Goal: Task Accomplishment & Management: Manage account settings

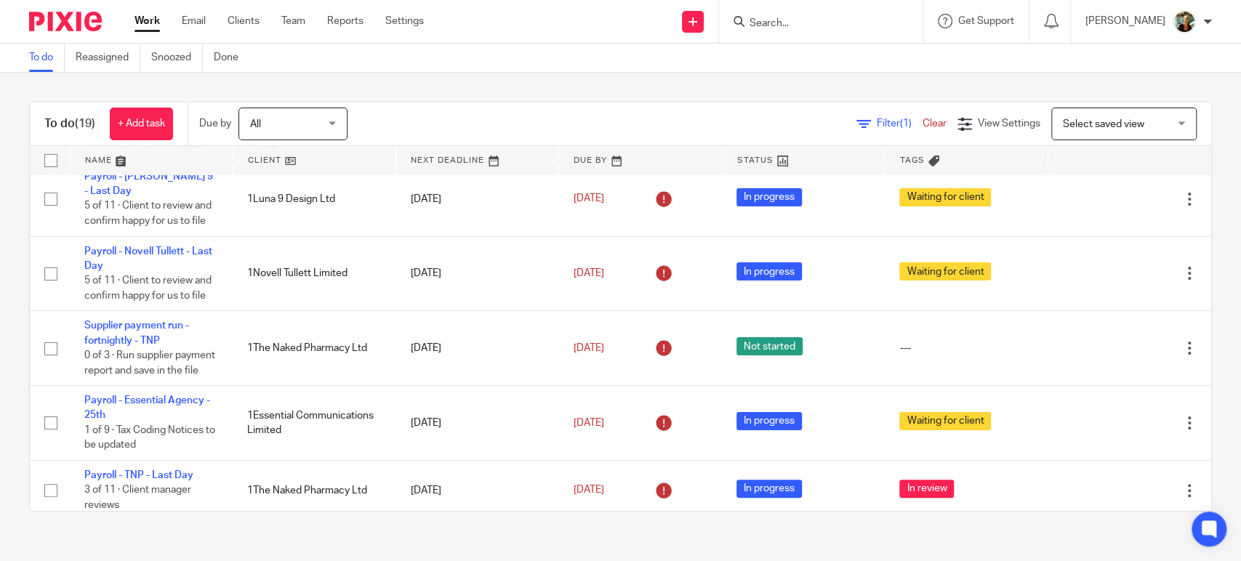
scroll to position [233, 0]
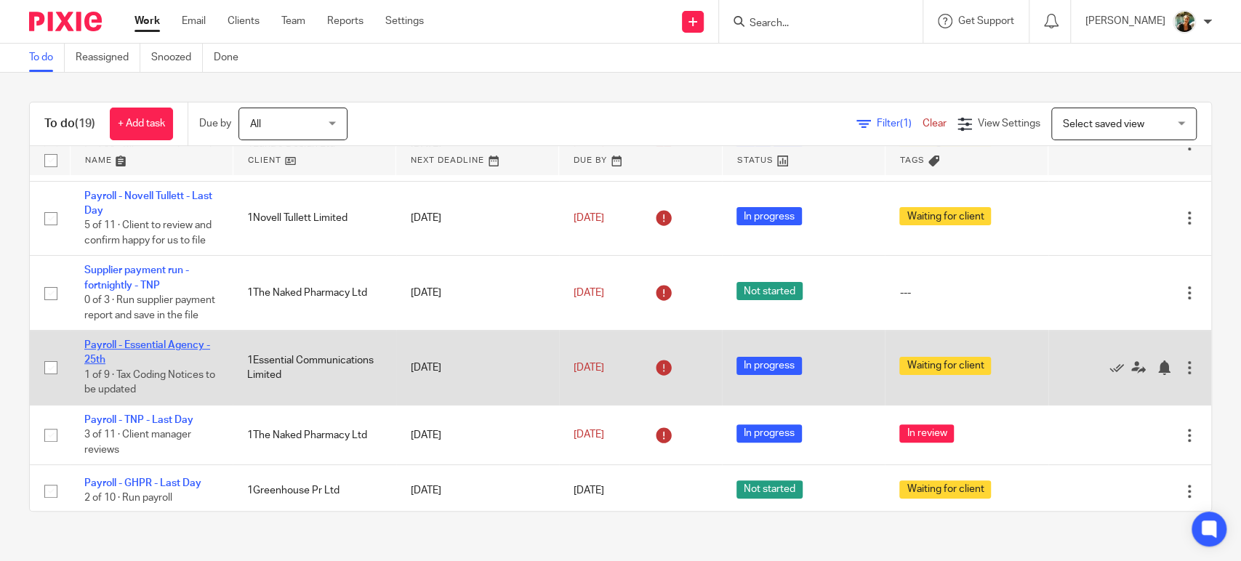
click at [176, 358] on link "Payroll - Essential Agency - 25th" at bounding box center [147, 352] width 126 height 25
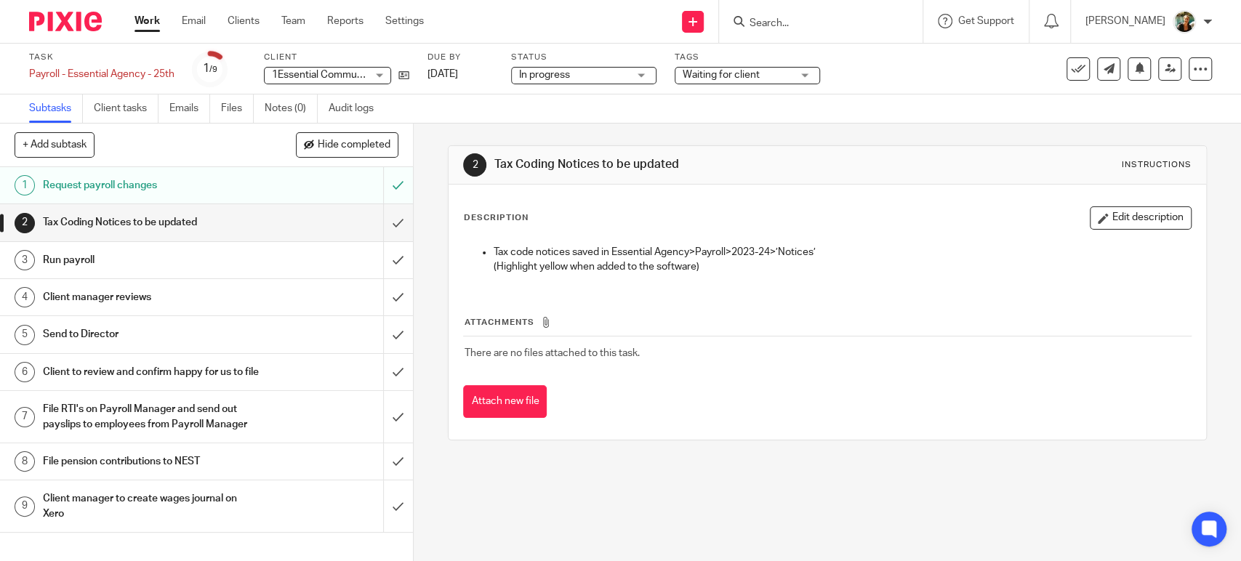
click at [707, 85] on div "Tags Waiting for client In progress In review Ready to file Records received Ur…" at bounding box center [747, 69] width 145 height 35
click at [709, 84] on div "Waiting for client" at bounding box center [747, 75] width 145 height 17
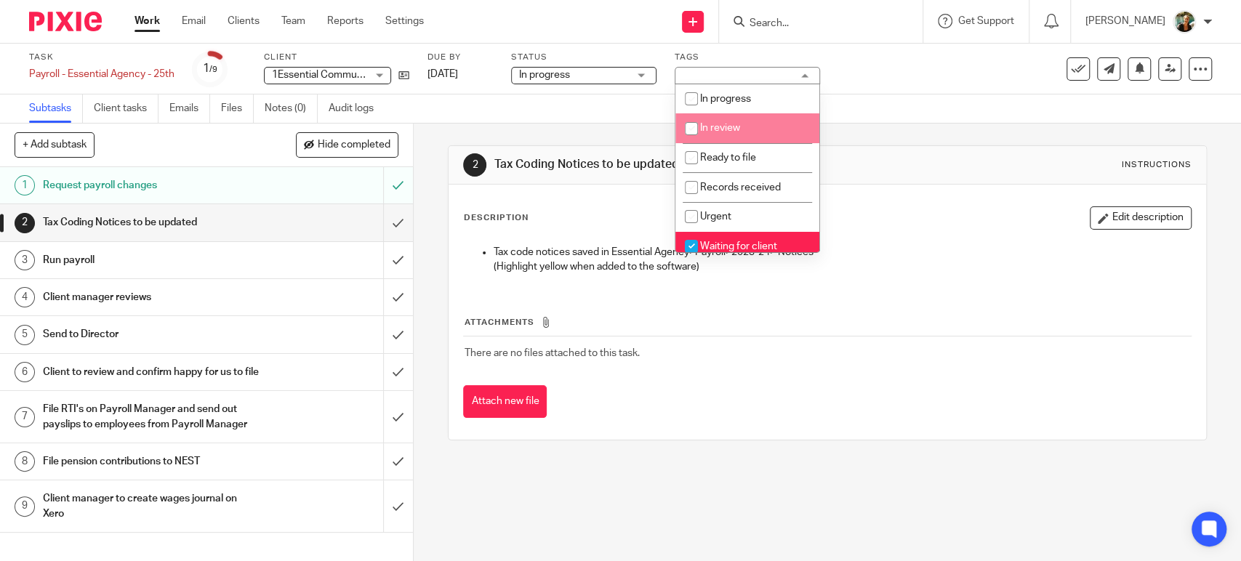
click at [709, 125] on span "In review" at bounding box center [720, 128] width 40 height 10
checkbox input "true"
click at [711, 236] on li "Waiting for client" at bounding box center [747, 247] width 144 height 30
checkbox input "false"
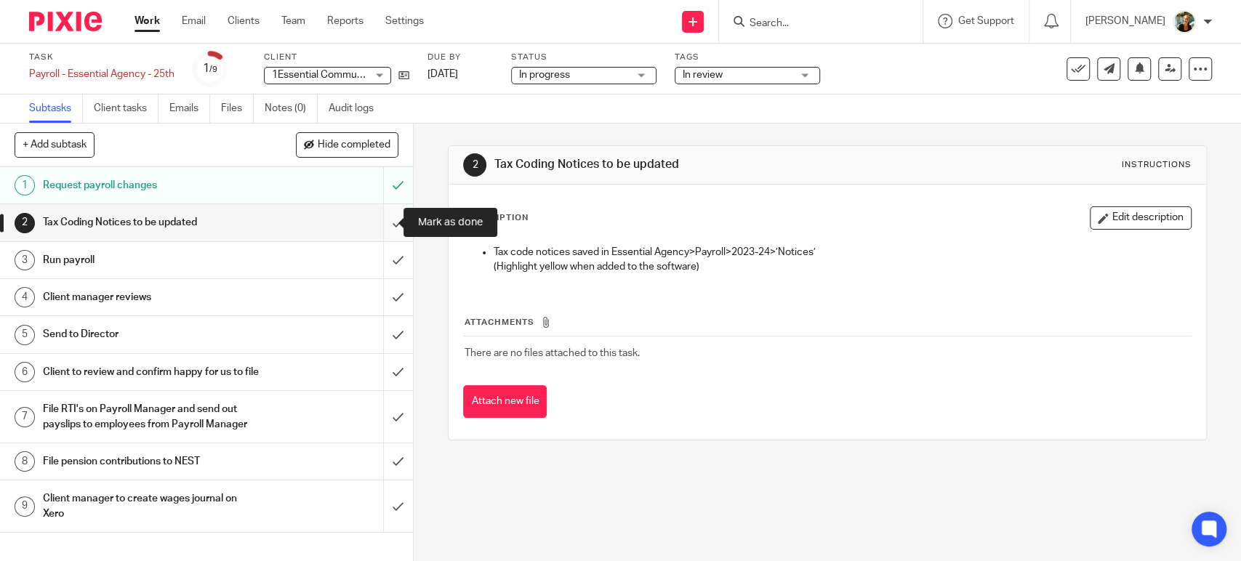
click at [390, 218] on input "submit" at bounding box center [206, 222] width 413 height 36
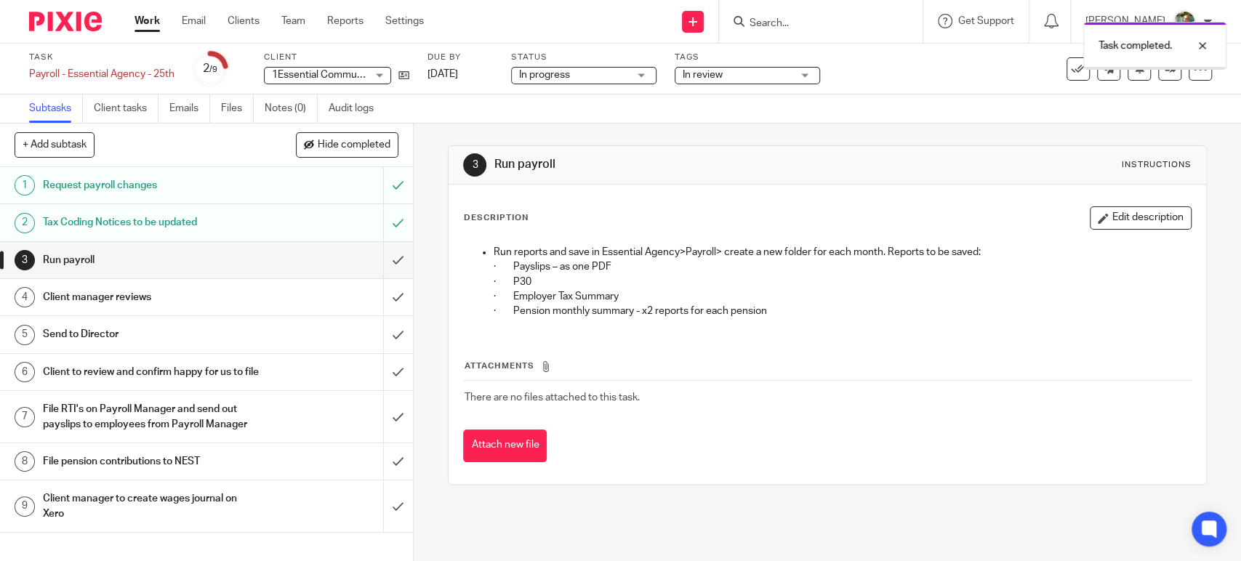
click at [381, 260] on input "submit" at bounding box center [206, 260] width 413 height 36
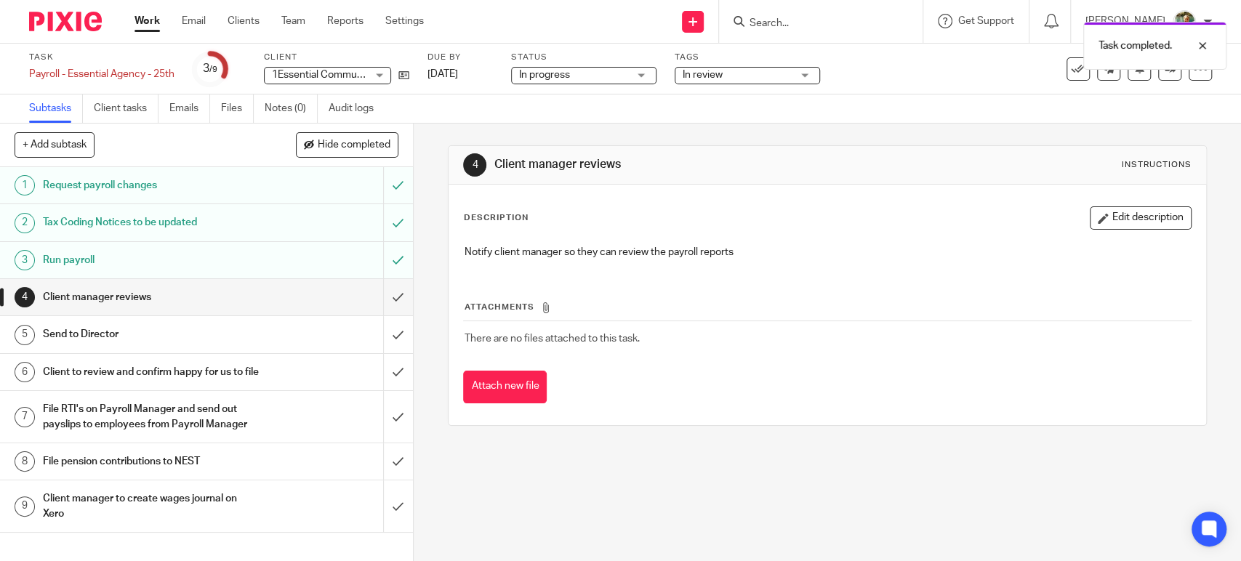
click at [141, 20] on link "Work" at bounding box center [146, 21] width 25 height 15
